Goal: Task Accomplishment & Management: Manage account settings

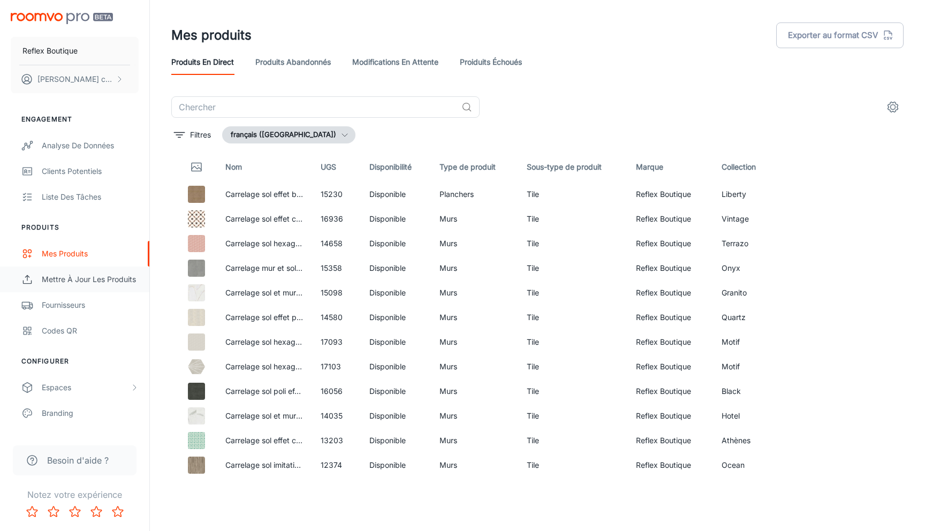
click at [86, 276] on div "Mettre à jour les produits" at bounding box center [90, 280] width 97 height 12
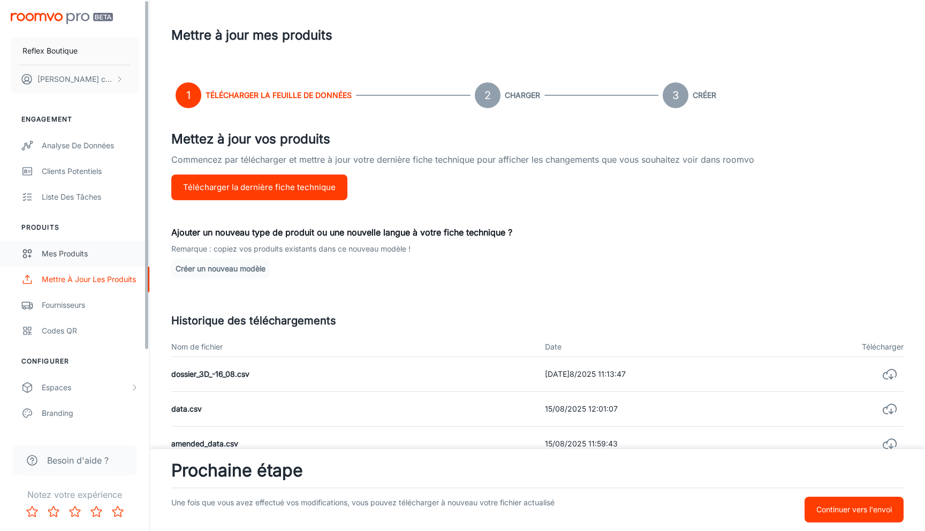
click at [64, 254] on div "Mes produits" at bounding box center [90, 254] width 97 height 12
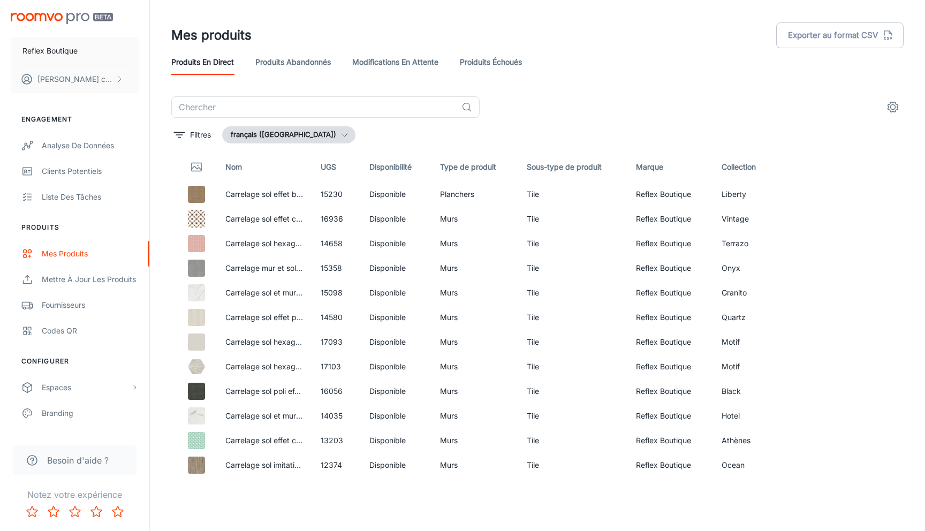
click at [486, 63] on link "Proiduits Échoués" at bounding box center [491, 62] width 62 height 26
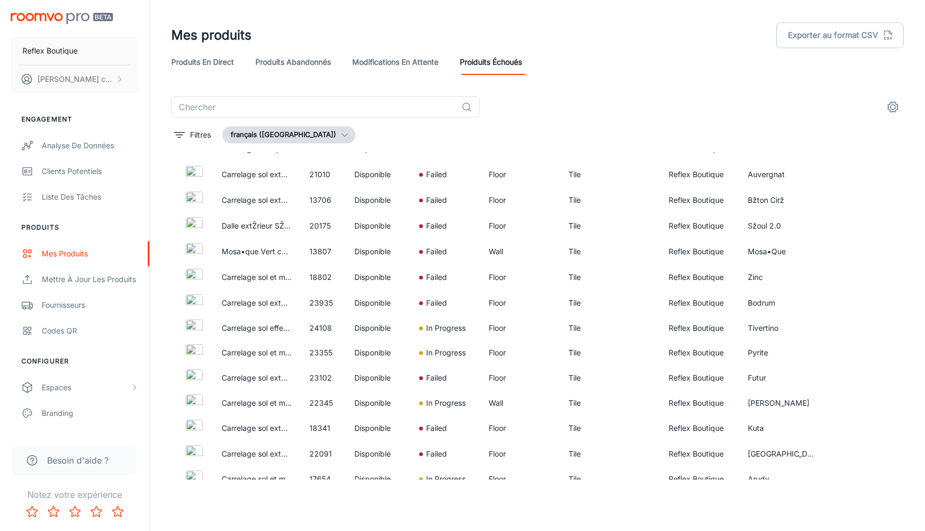
scroll to position [584, 0]
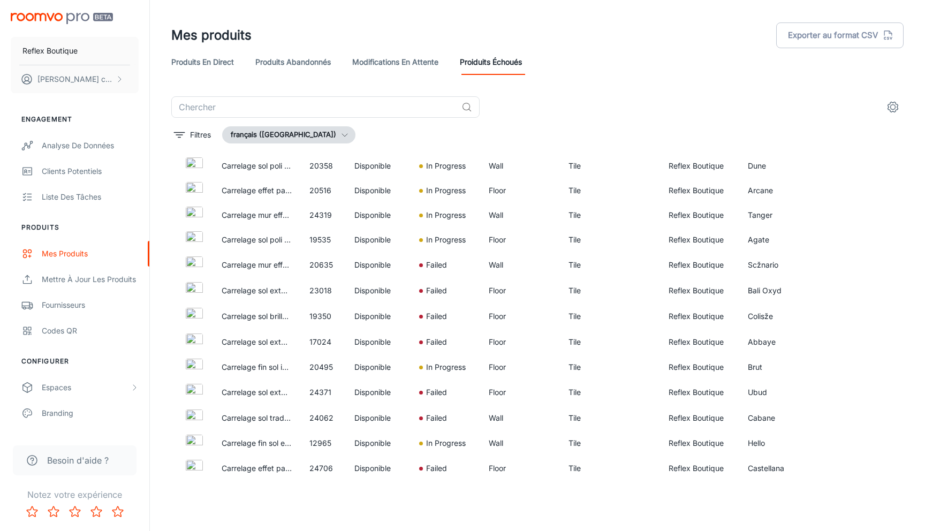
click at [393, 68] on link "Modifications en attente" at bounding box center [395, 62] width 86 height 26
